Goal: Task Accomplishment & Management: Use online tool/utility

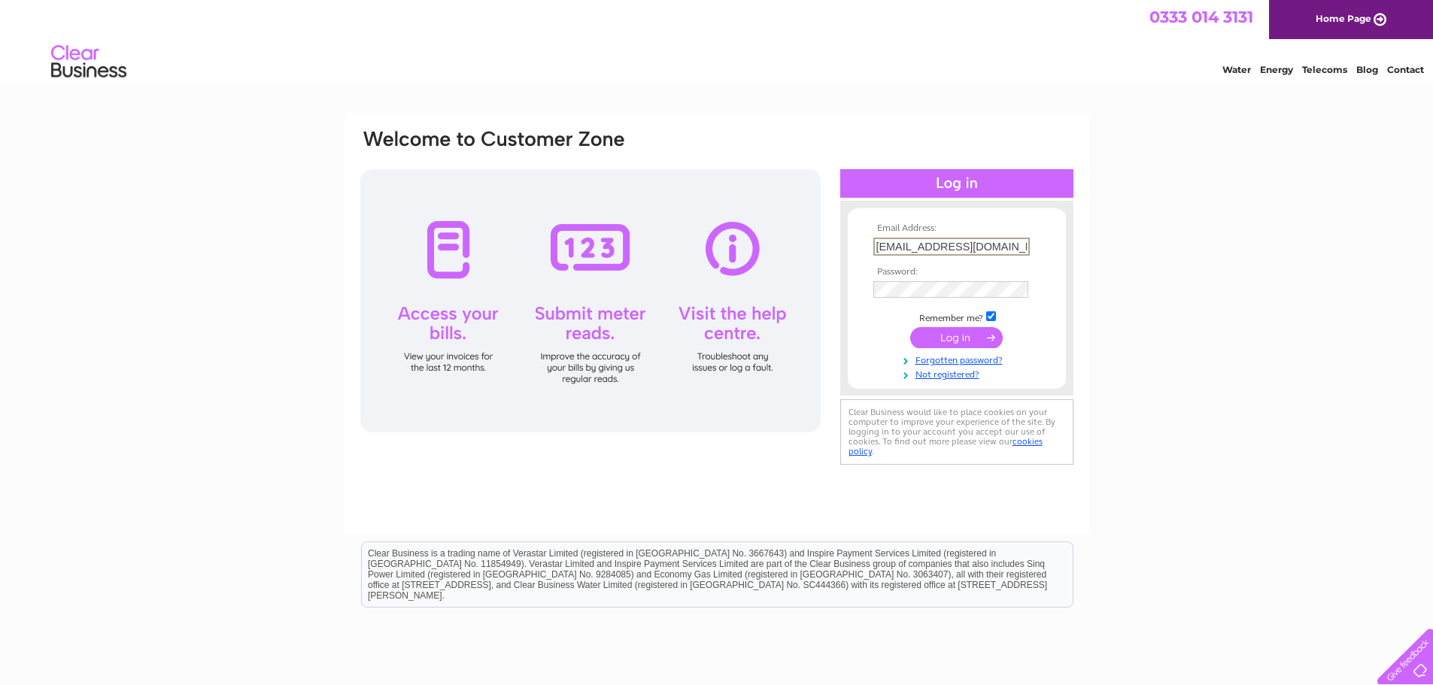
click at [938, 345] on input "submit" at bounding box center [956, 337] width 93 height 21
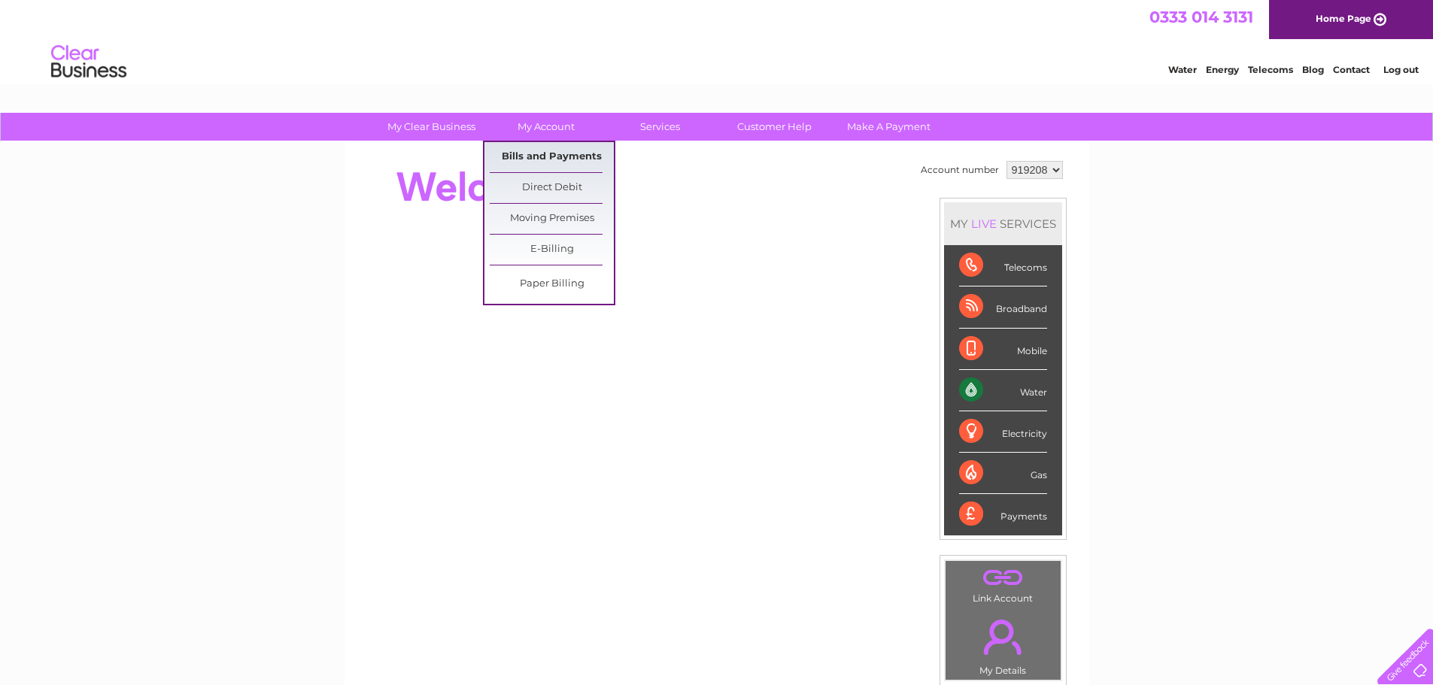
click at [546, 157] on link "Bills and Payments" at bounding box center [552, 157] width 124 height 30
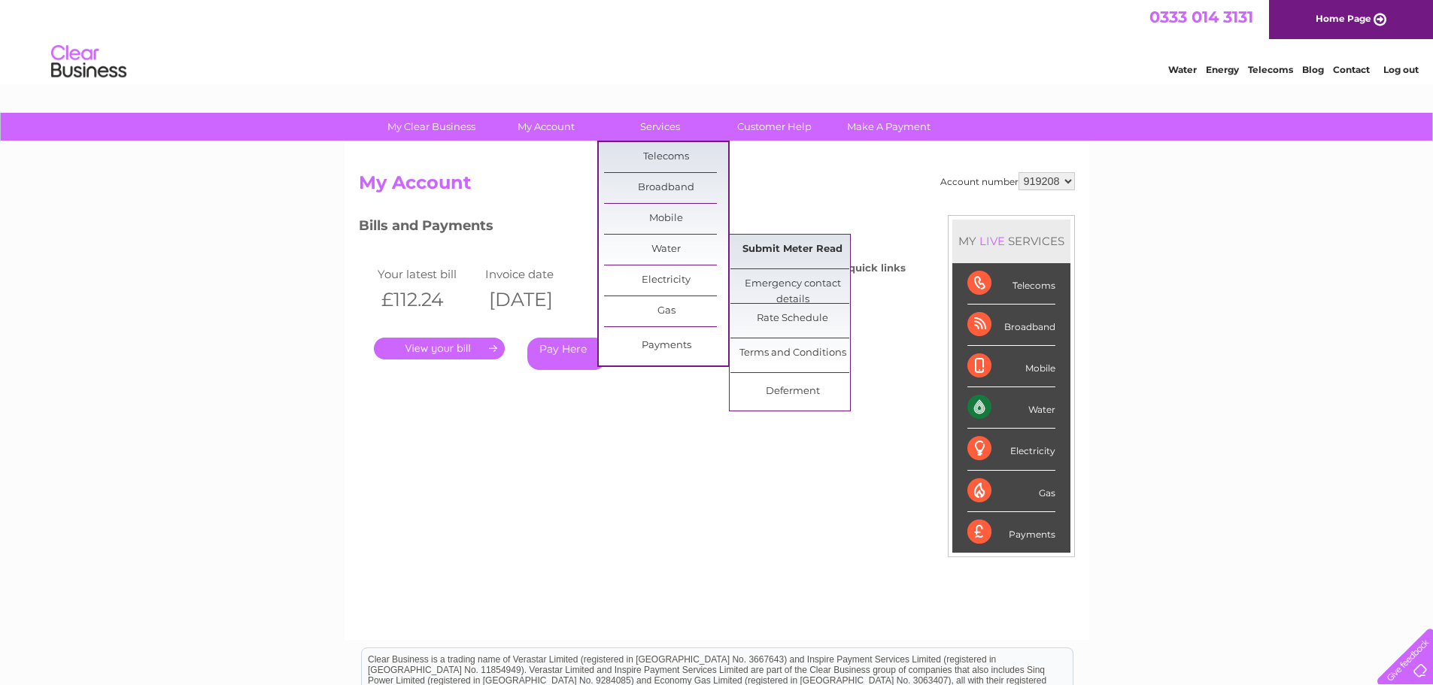
click at [768, 252] on link "Submit Meter Read" at bounding box center [792, 250] width 124 height 30
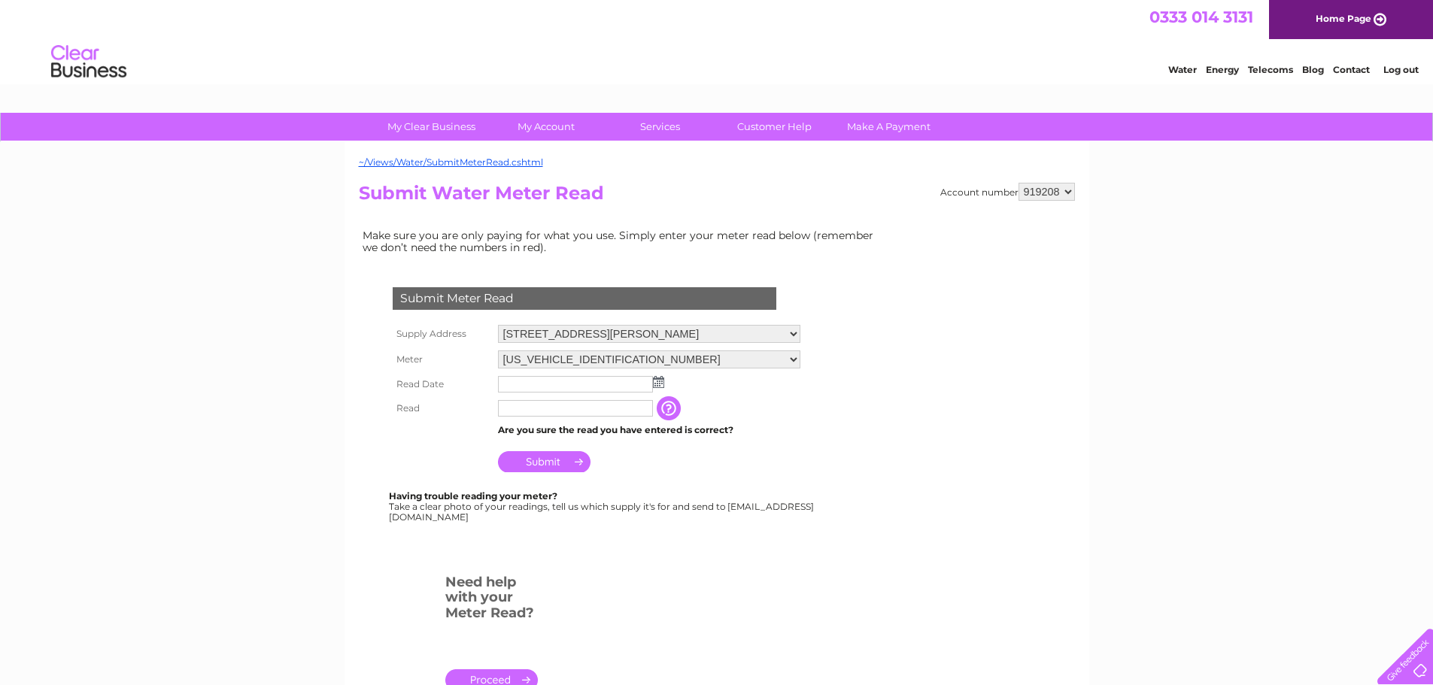
click at [599, 386] on input "text" at bounding box center [575, 384] width 155 height 17
click at [668, 383] on td at bounding box center [649, 385] width 310 height 26
click at [660, 382] on img at bounding box center [658, 382] width 11 height 12
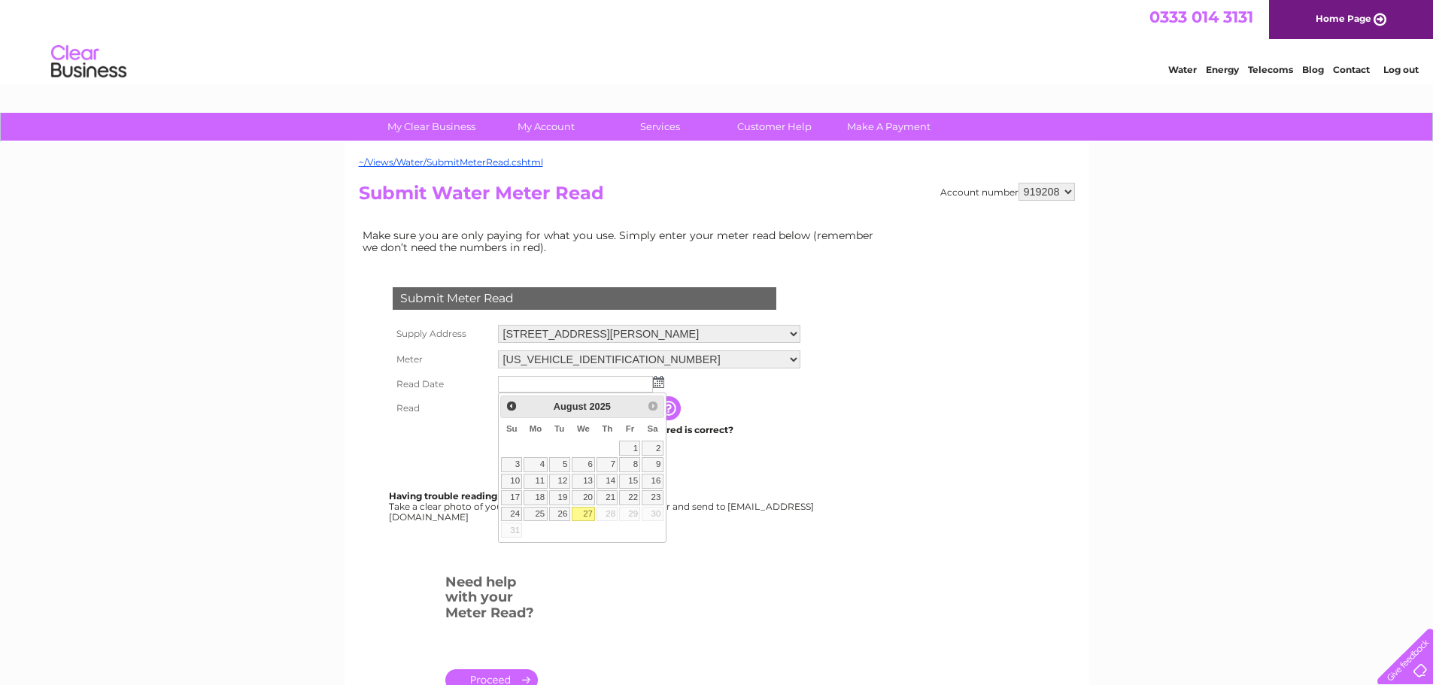
click at [587, 513] on link "27" at bounding box center [584, 514] width 24 height 15
type input "2025/08/27"
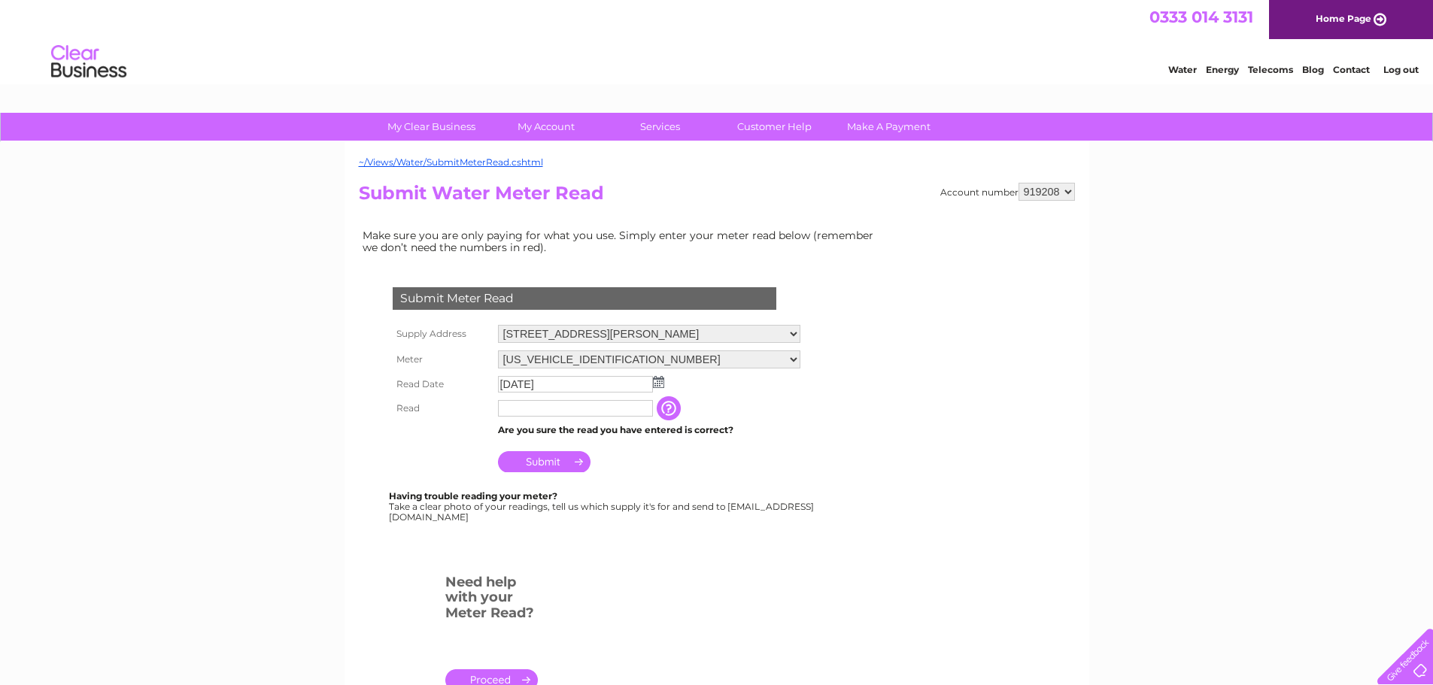
click at [541, 404] on input "text" at bounding box center [575, 408] width 155 height 17
type input "1865"
click at [571, 463] on input "Submit" at bounding box center [544, 463] width 93 height 21
